Goal: Task Accomplishment & Management: Manage account settings

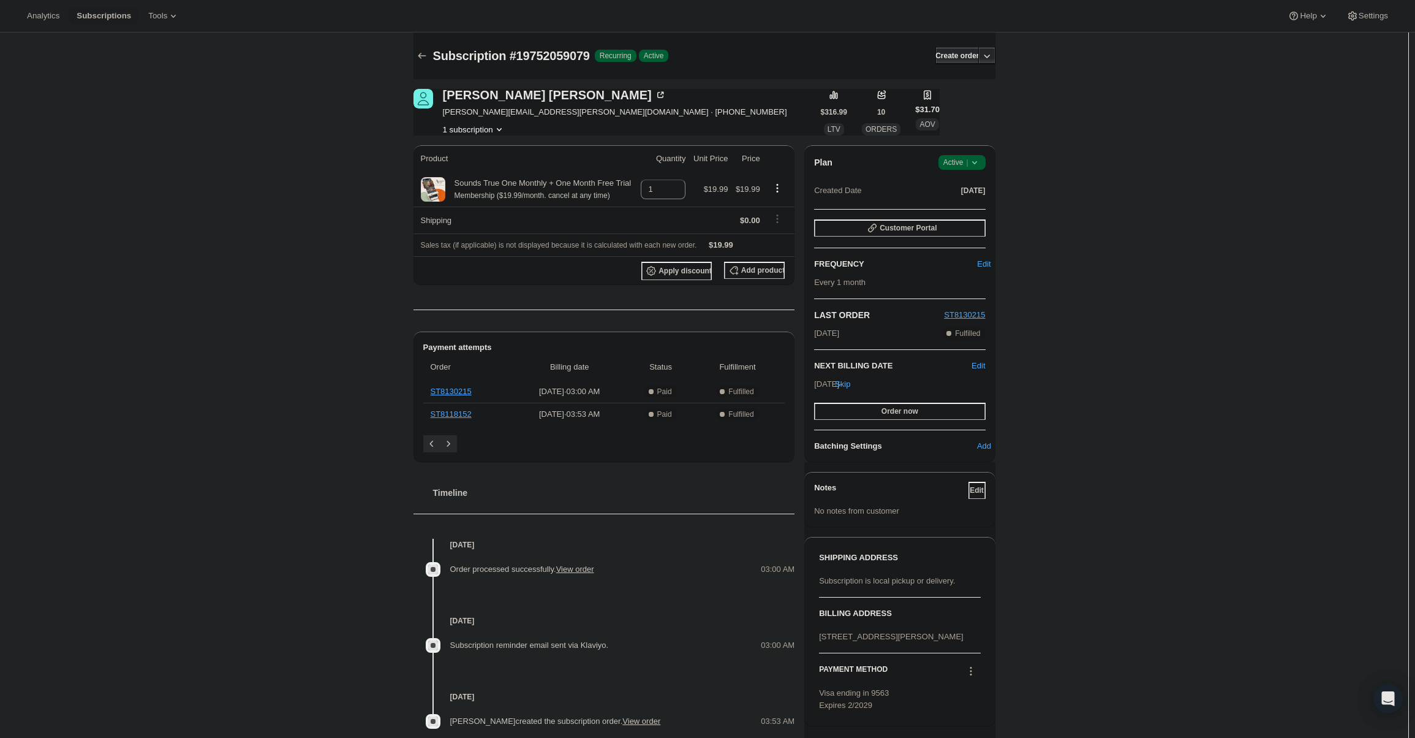
click at [959, 157] on span "Active |" at bounding box center [961, 162] width 37 height 12
click at [942, 208] on span "Cancel subscription" at bounding box center [965, 207] width 69 height 9
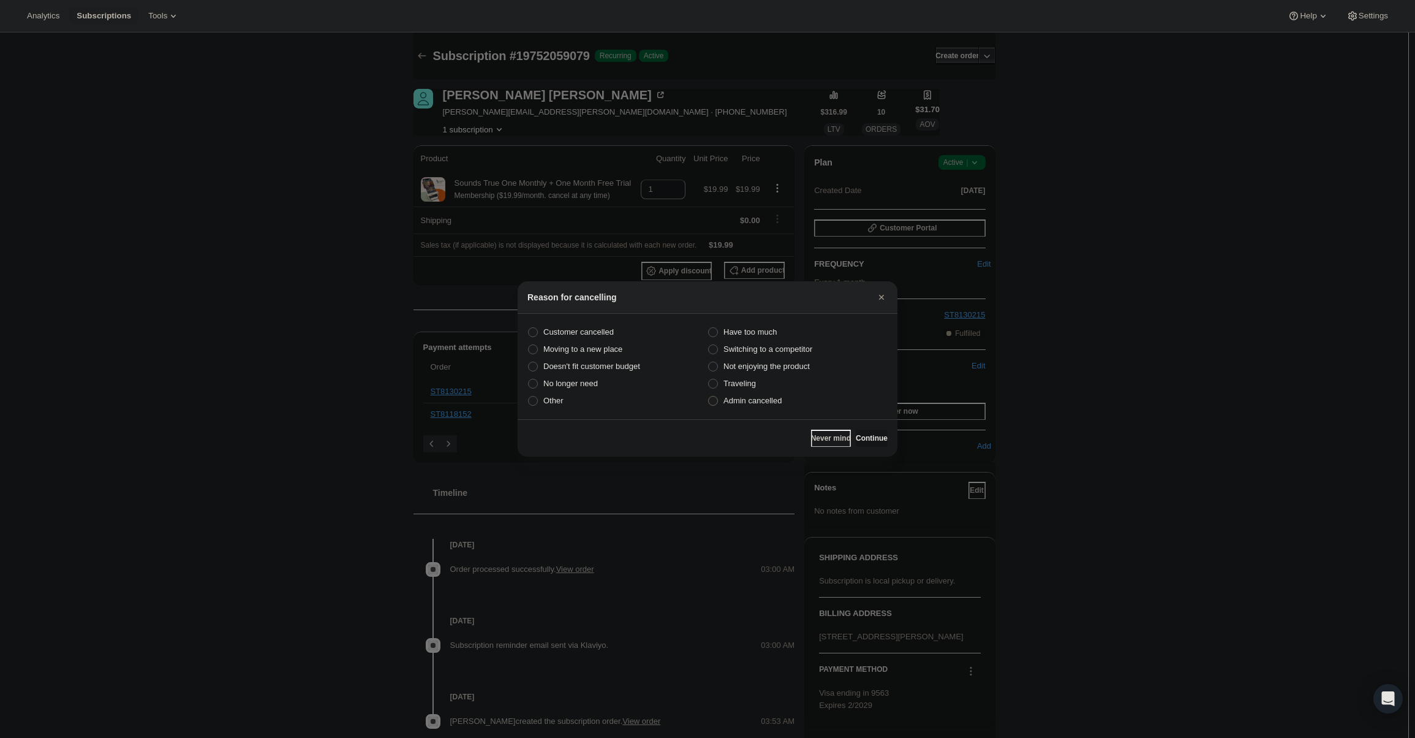
click at [734, 407] on label "Admin cancelled" at bounding box center [798, 400] width 180 height 17
click at [709, 396] on input "Admin cancelled" at bounding box center [708, 396] width 1 height 1
radio input "true"
click at [867, 442] on span "Continue" at bounding box center [872, 438] width 32 height 10
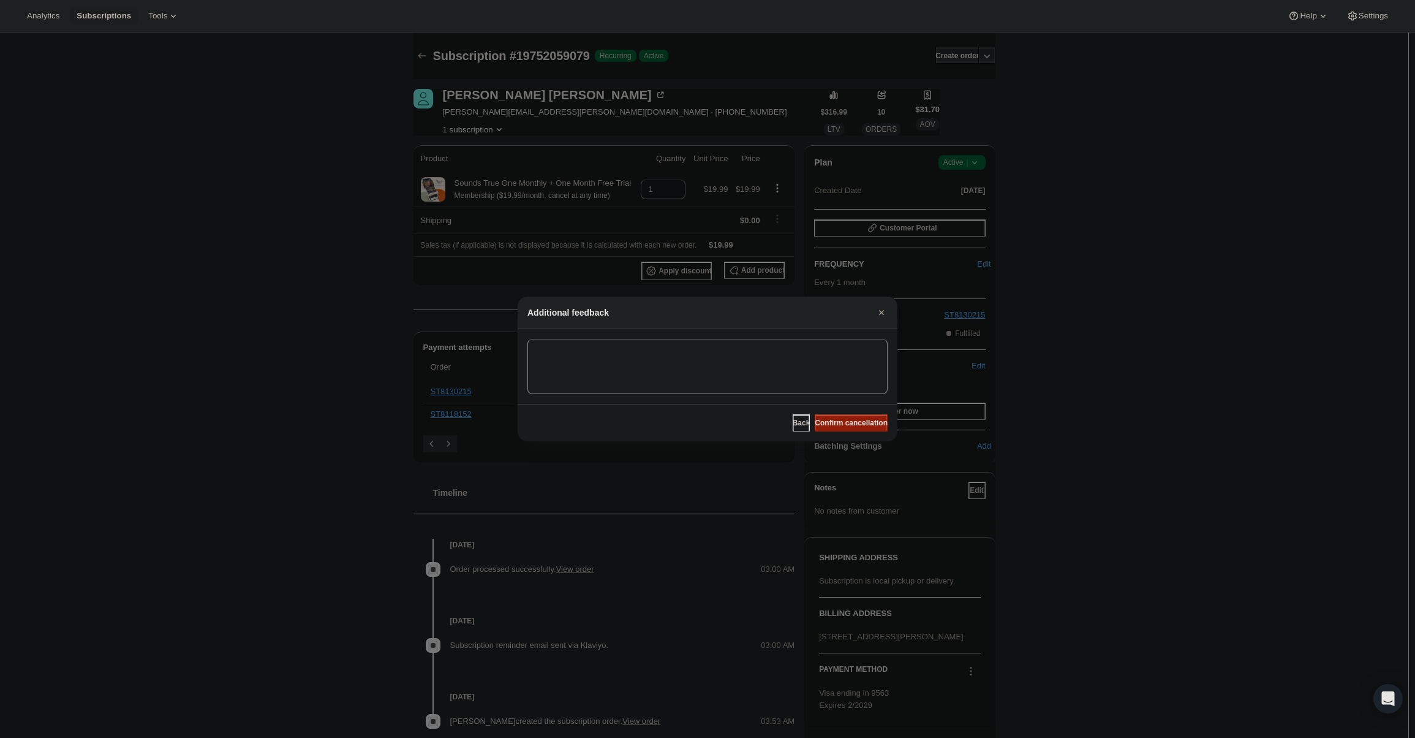
click at [863, 418] on button "Confirm cancellation" at bounding box center [851, 422] width 73 height 17
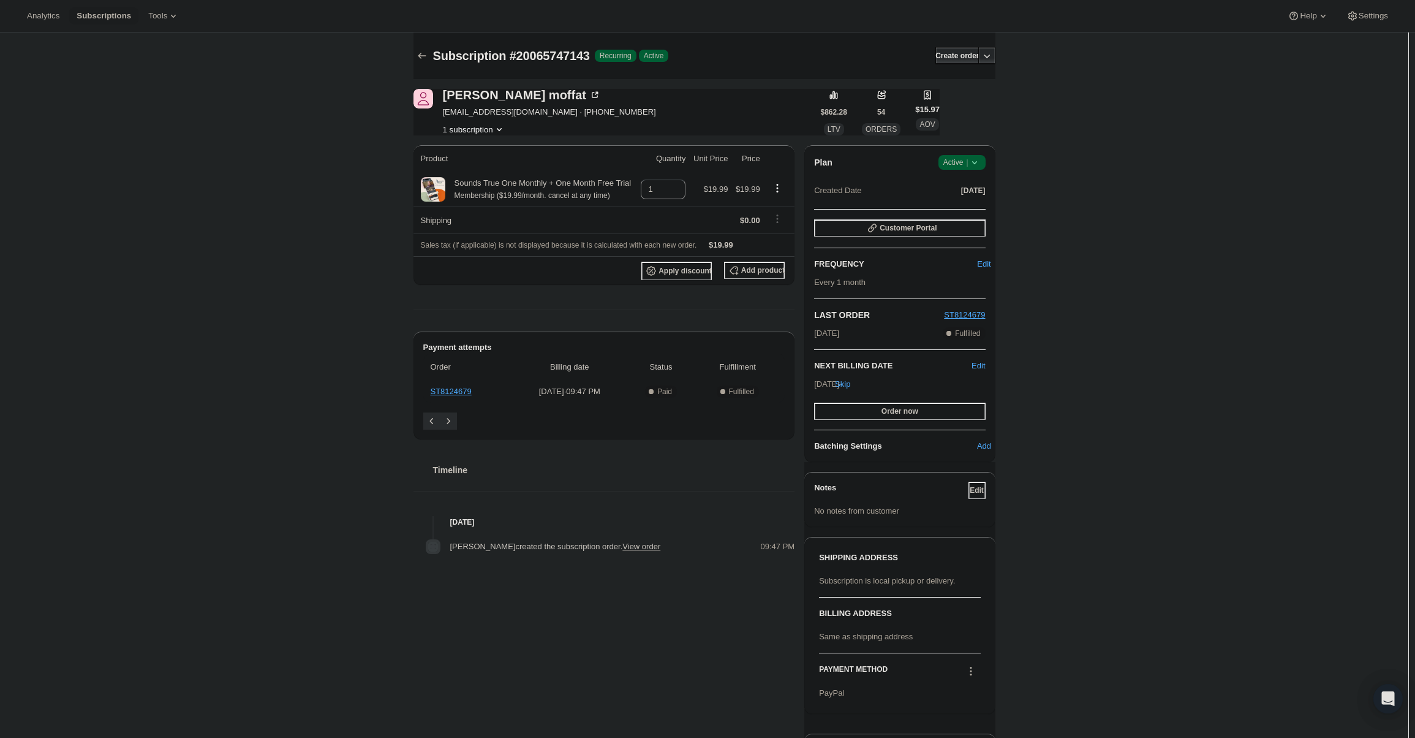
click at [929, 155] on div "Plan Success Active |" at bounding box center [899, 162] width 171 height 15
click at [949, 161] on span "Active |" at bounding box center [961, 162] width 37 height 12
click at [961, 211] on span "Cancel subscription" at bounding box center [965, 207] width 69 height 9
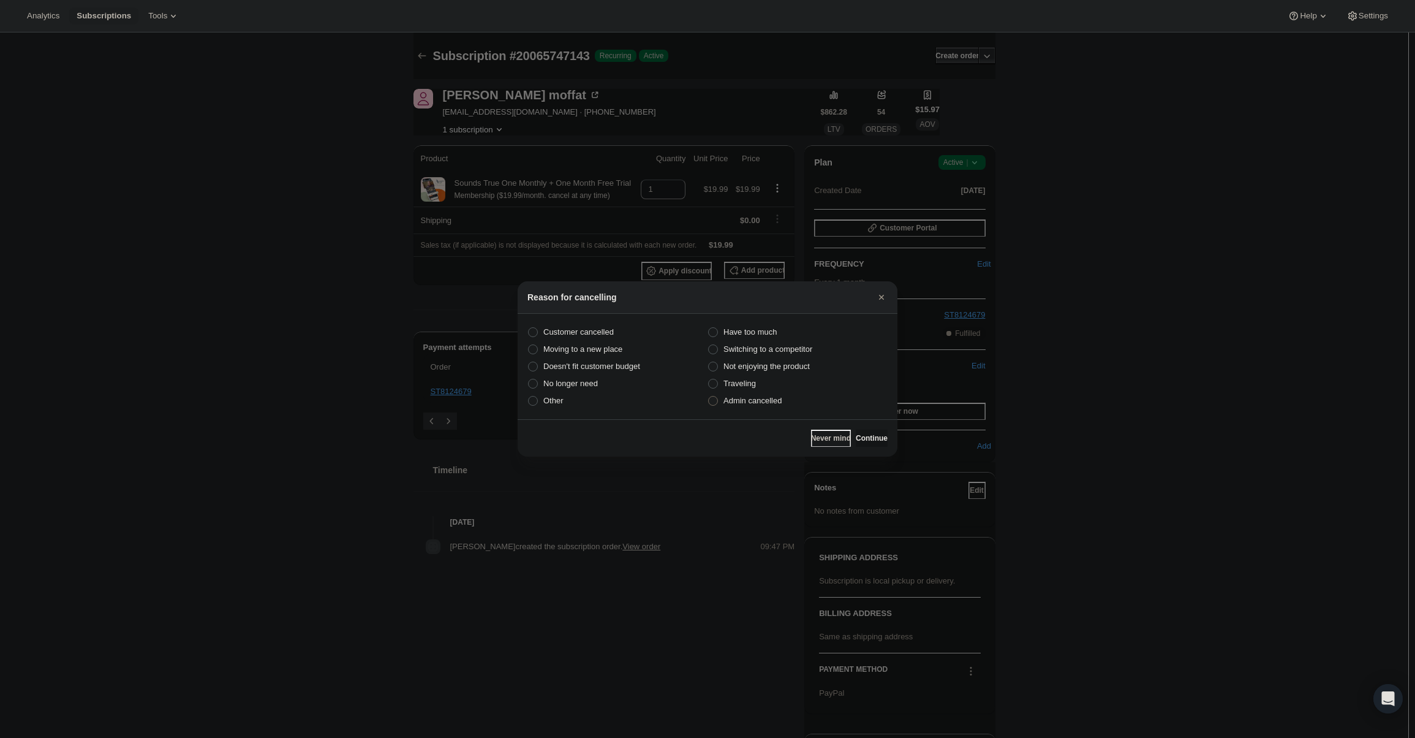
click at [721, 399] on label "Admin cancelled" at bounding box center [798, 400] width 180 height 17
click at [709, 396] on input "Admin cancelled" at bounding box center [708, 396] width 1 height 1
radio input "true"
click at [869, 434] on span "Continue" at bounding box center [872, 438] width 32 height 10
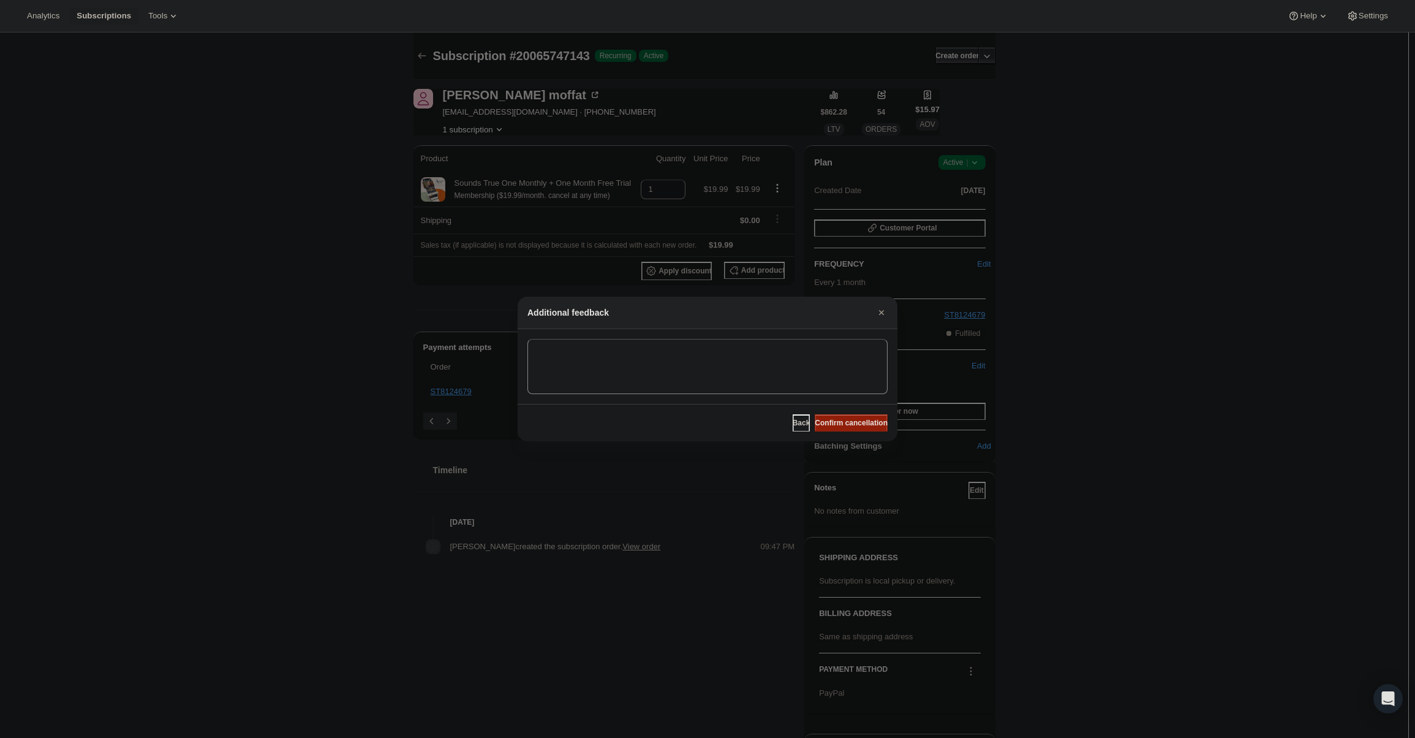
click at [867, 426] on span "Confirm cancellation" at bounding box center [851, 423] width 73 height 10
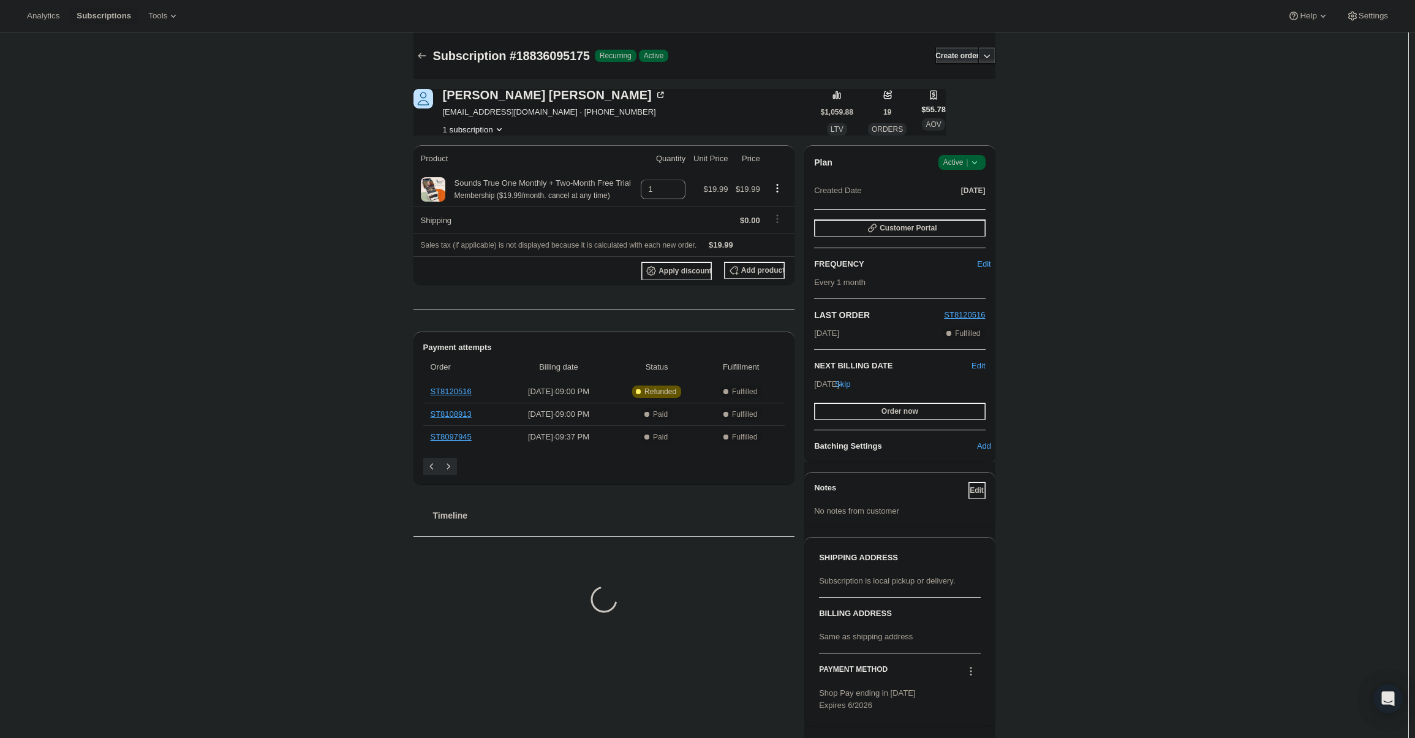
click at [974, 157] on icon at bounding box center [975, 162] width 12 height 12
click at [959, 199] on button "Cancel subscription" at bounding box center [966, 207] width 77 height 20
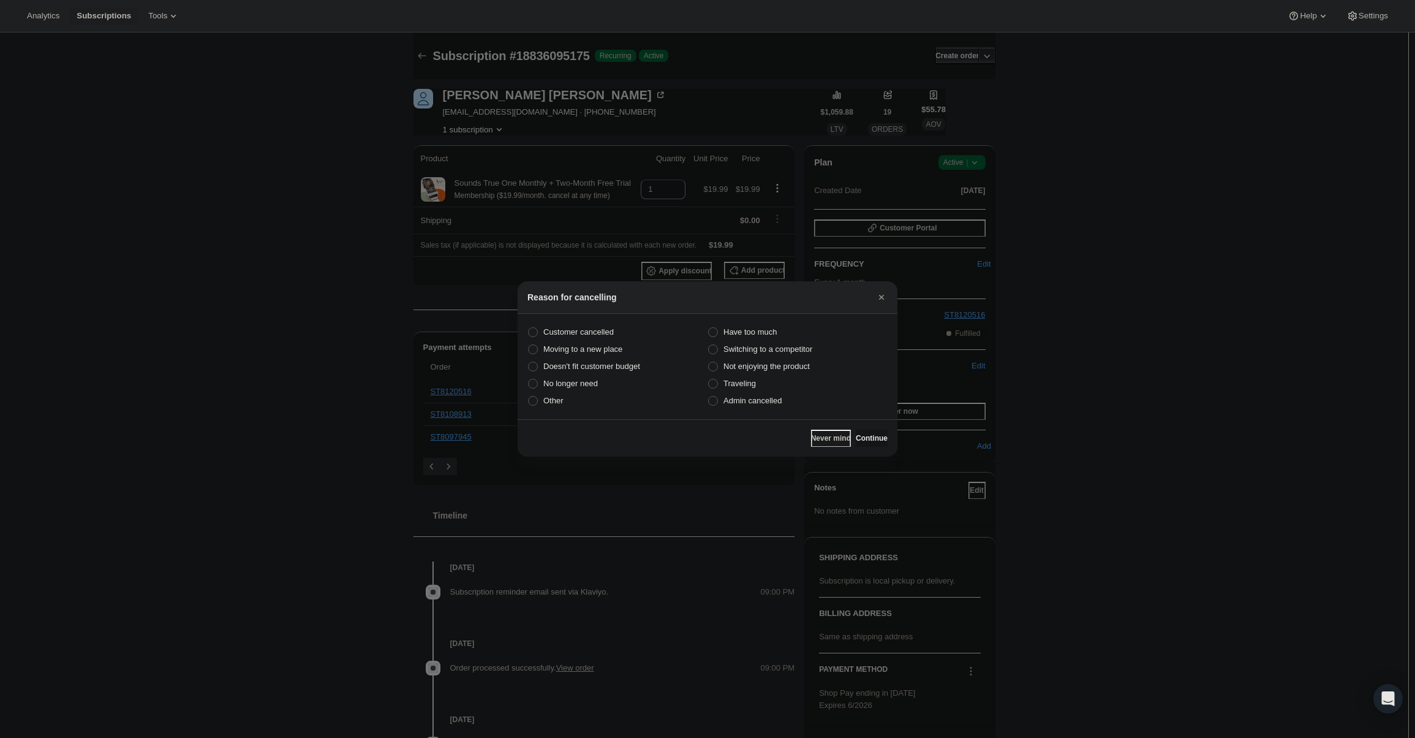
click at [734, 412] on section "Customer cancelled Have too much Moving to a new place Switching to a competito…" at bounding box center [708, 366] width 380 height 105
click at [743, 405] on span "Admin cancelled" at bounding box center [752, 400] width 58 height 9
click at [709, 396] on input "Admin cancelled" at bounding box center [708, 396] width 1 height 1
radio input "true"
click at [864, 437] on span "Continue" at bounding box center [872, 438] width 32 height 10
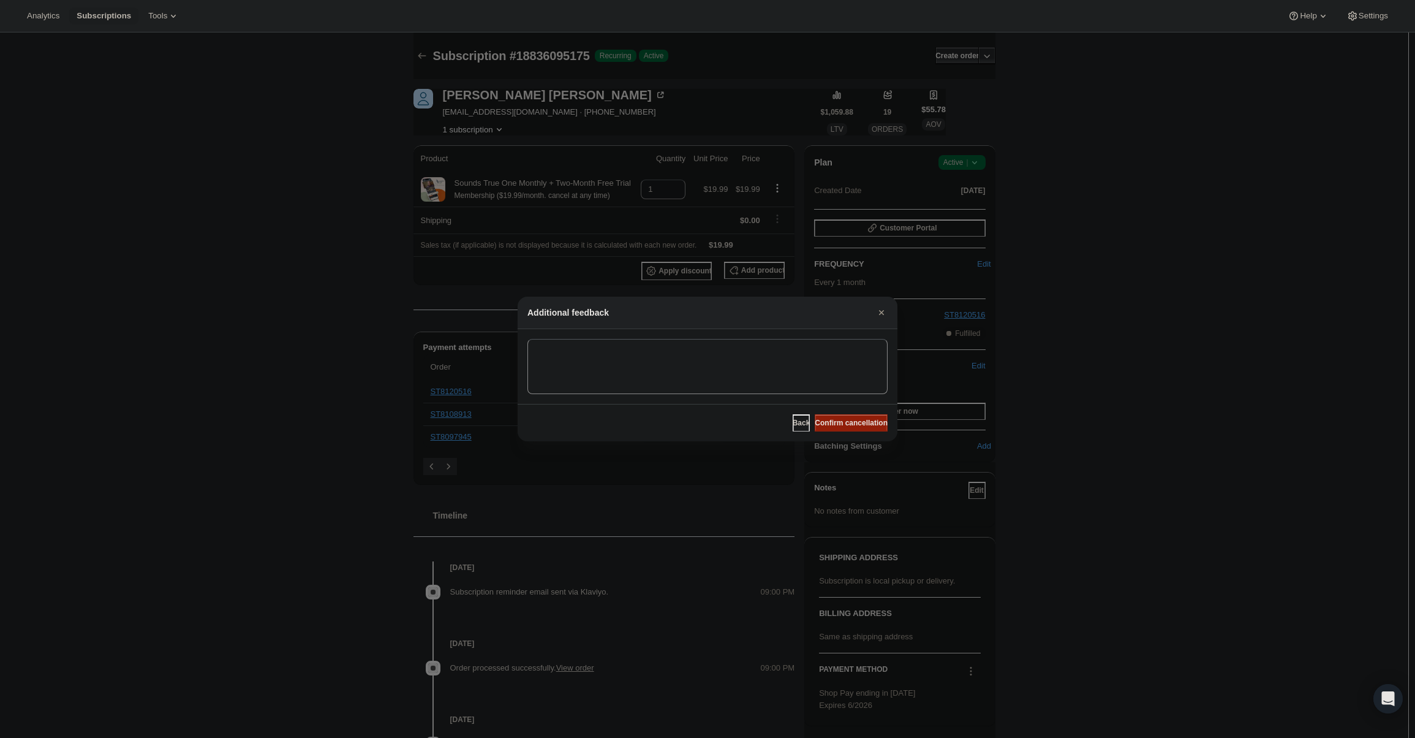
click at [858, 424] on span "Confirm cancellation" at bounding box center [851, 423] width 73 height 10
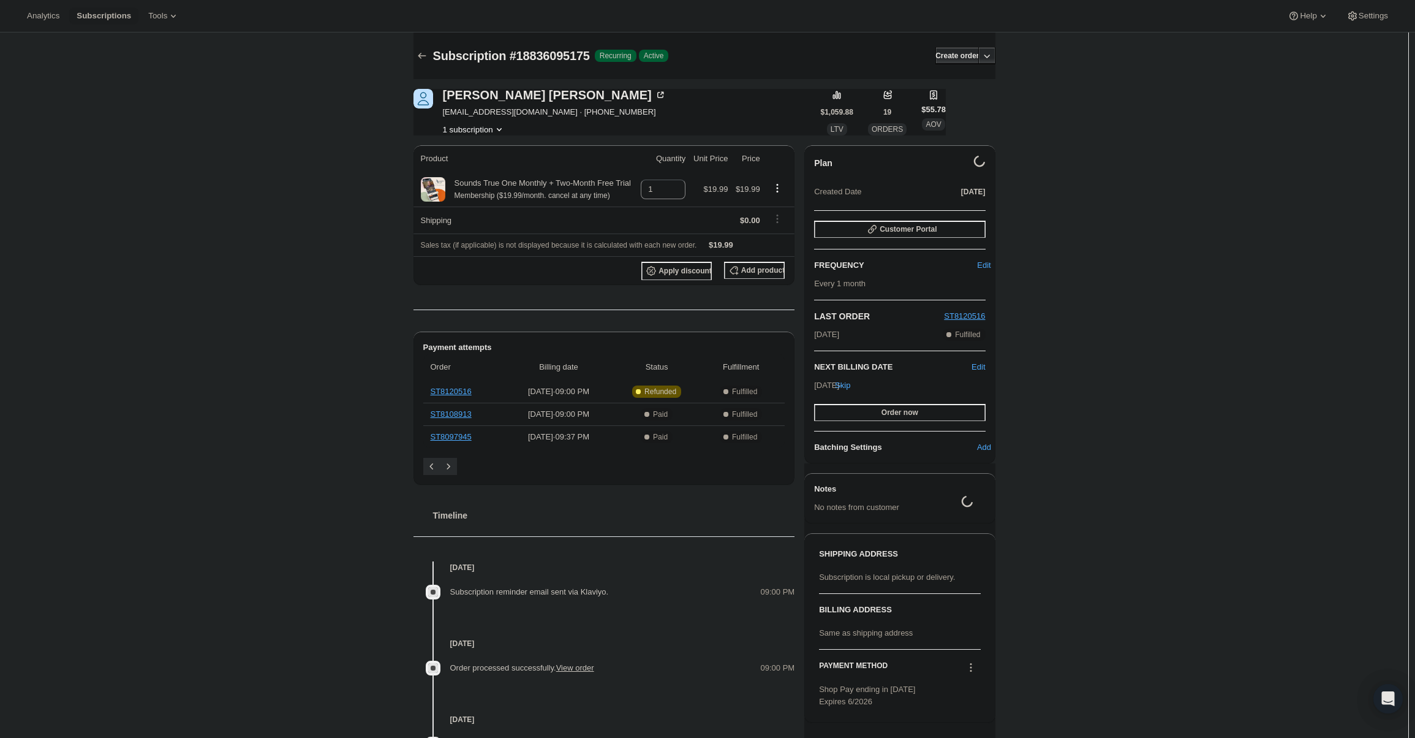
click at [493, 115] on span "dlvt@myfairpoint.net · +18023842712" at bounding box center [555, 112] width 224 height 12
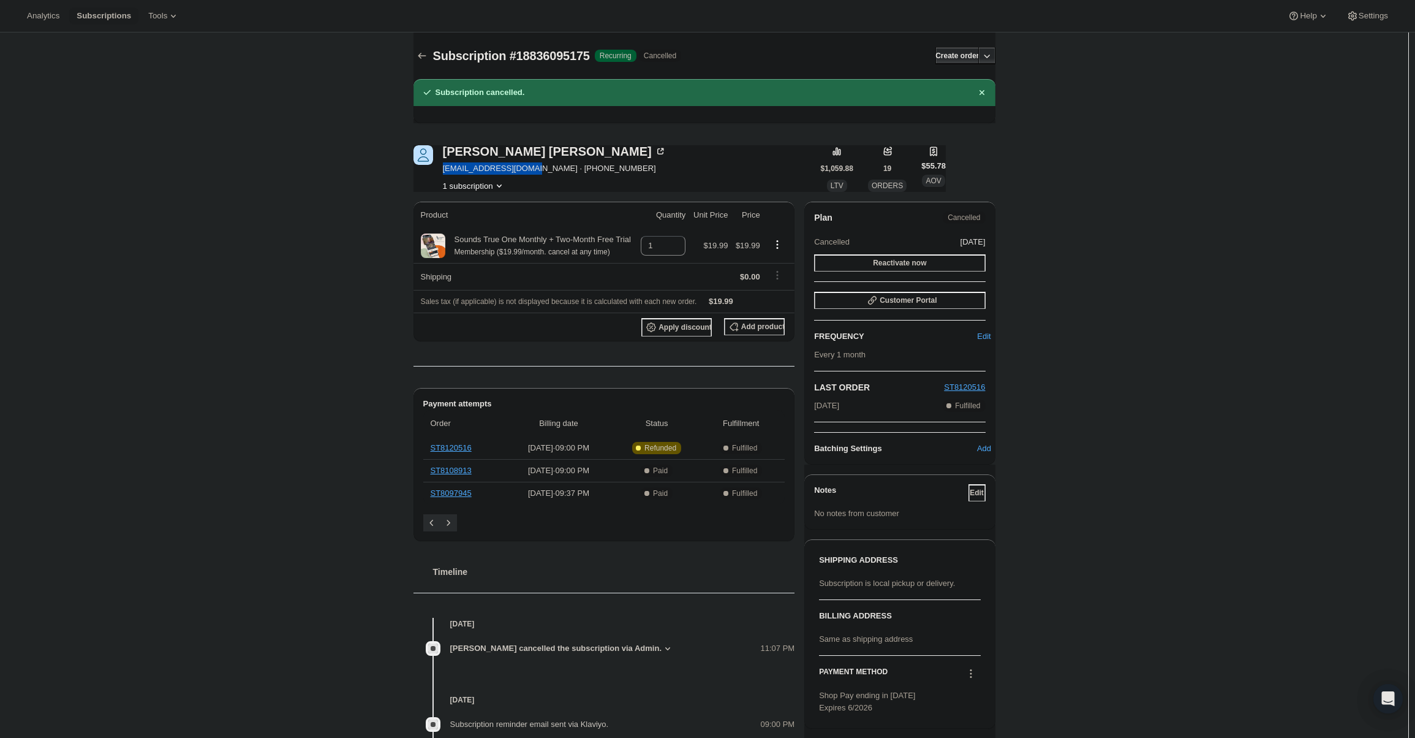
drag, startPoint x: 442, startPoint y: 169, endPoint x: 521, endPoint y: 164, distance: 79.8
click at [521, 164] on div "Diane Leardi dlvt@myfairpoint.net · +18023842712 1 subscription" at bounding box center [617, 168] width 407 height 47
copy span "dlvt@myfairpoint.net"
